Goal: Connect with others: Establish contact or relationships with other users

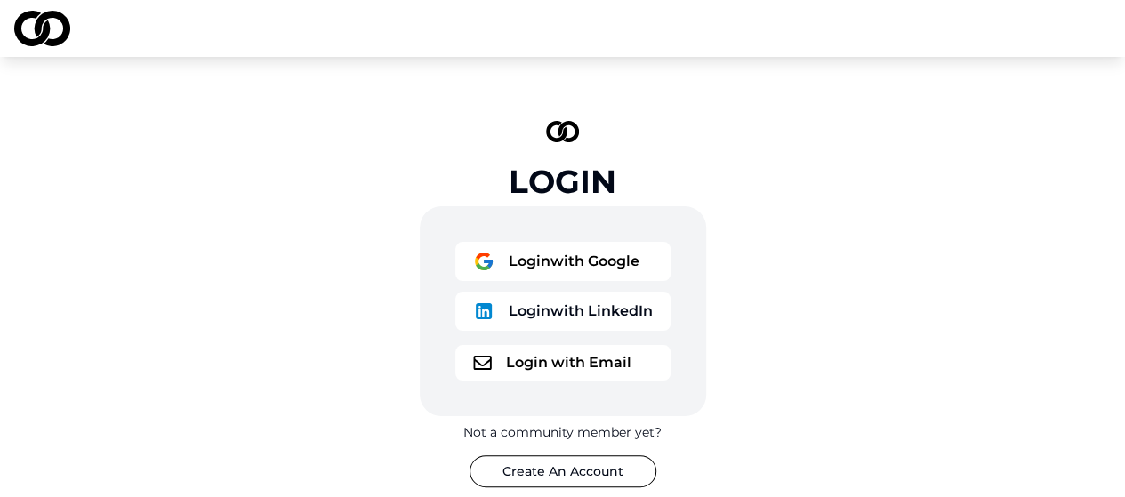
click at [559, 312] on button "Login with LinkedIn" at bounding box center [562, 311] width 215 height 39
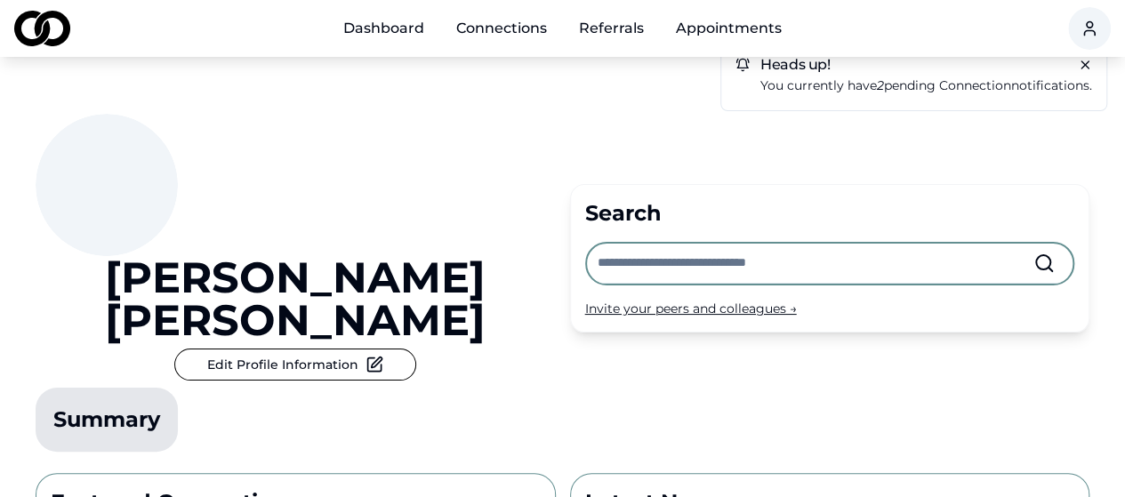
click at [869, 83] on p "You currently have 2 pending connection notifications." at bounding box center [927, 86] width 332 height 20
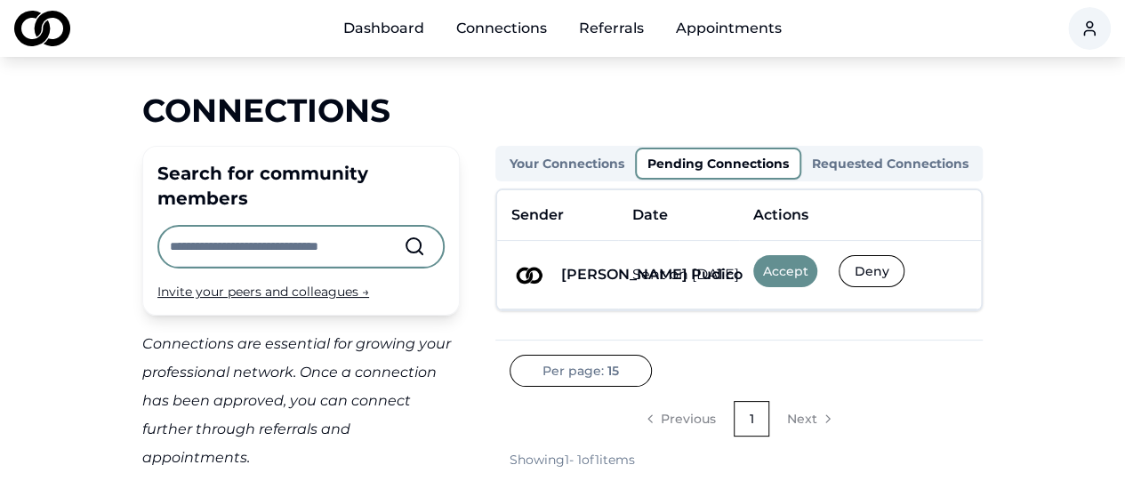
click at [528, 273] on img at bounding box center [530, 275] width 36 height 36
click at [784, 266] on button "Accept" at bounding box center [785, 271] width 64 height 32
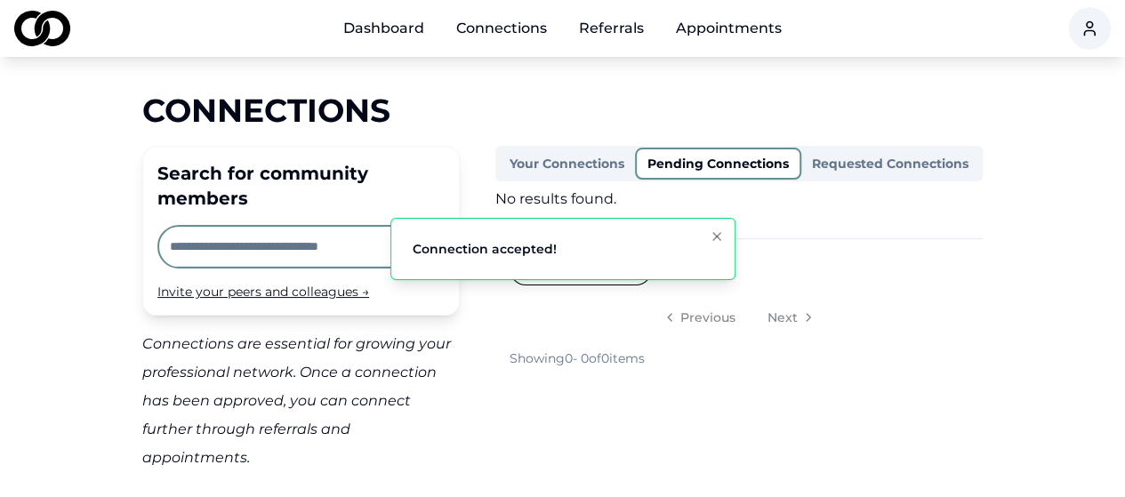
click at [714, 234] on icon "Notifications (F8)" at bounding box center [716, 236] width 7 height 7
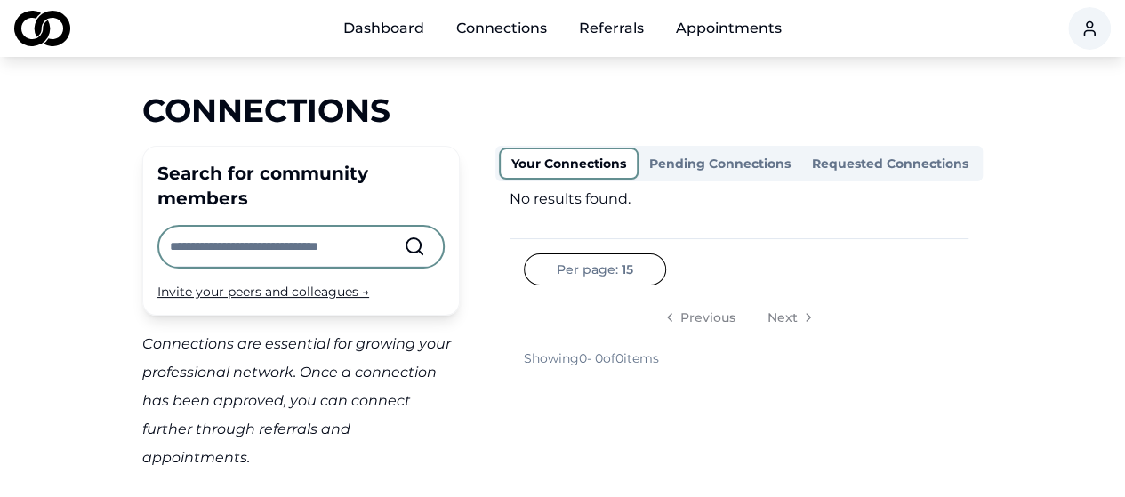
click at [578, 160] on button "Your Connections" at bounding box center [569, 164] width 140 height 32
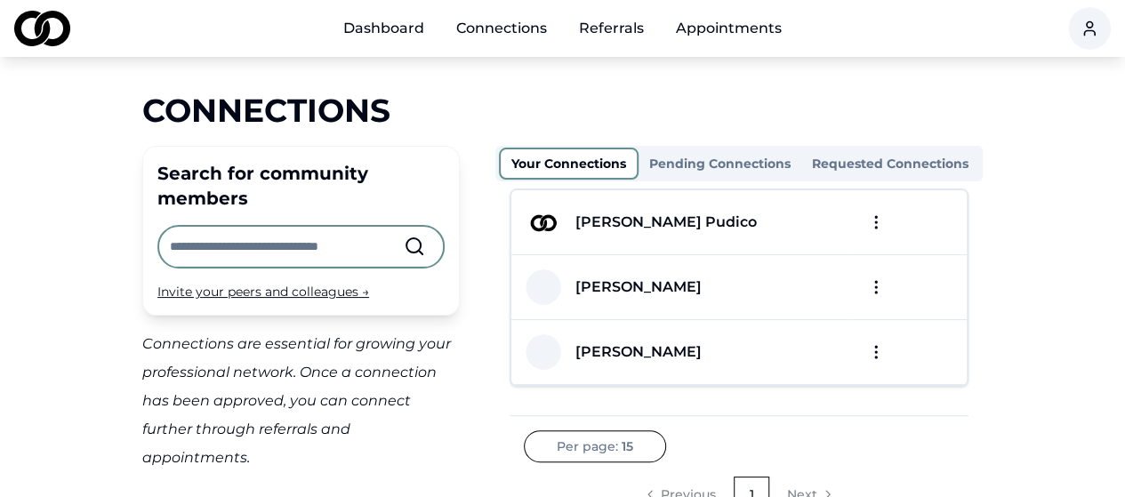
click at [876, 221] on html "Dashboard Connections Referrals Appointments Connections Search for community m…" at bounding box center [562, 248] width 1125 height 497
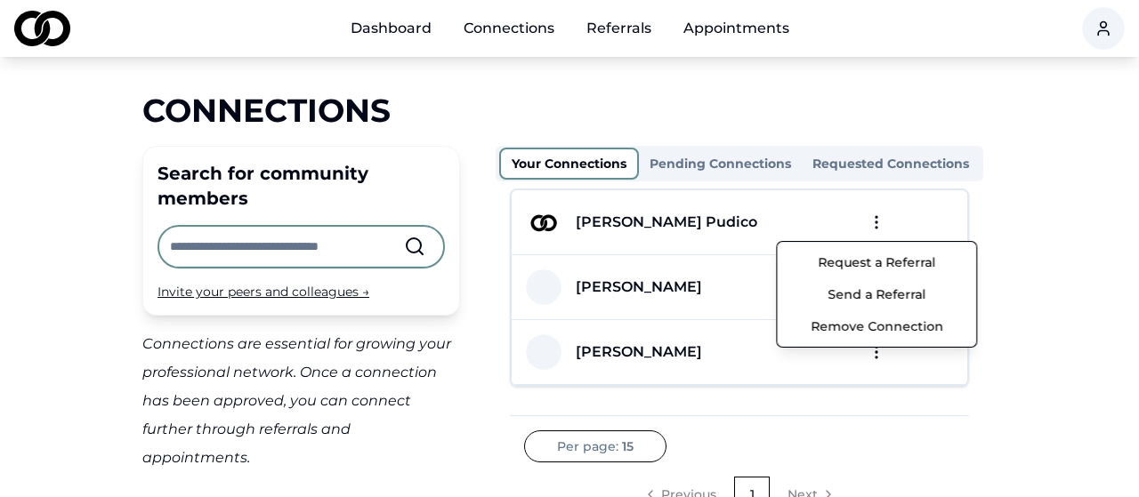
drag, startPoint x: 1021, startPoint y: 233, endPoint x: 1011, endPoint y: 234, distance: 10.7
click at [1021, 234] on html "Dashboard Connections Referrals Appointments Connections Search for community m…" at bounding box center [569, 248] width 1139 height 497
